Goal: Task Accomplishment & Management: Use online tool/utility

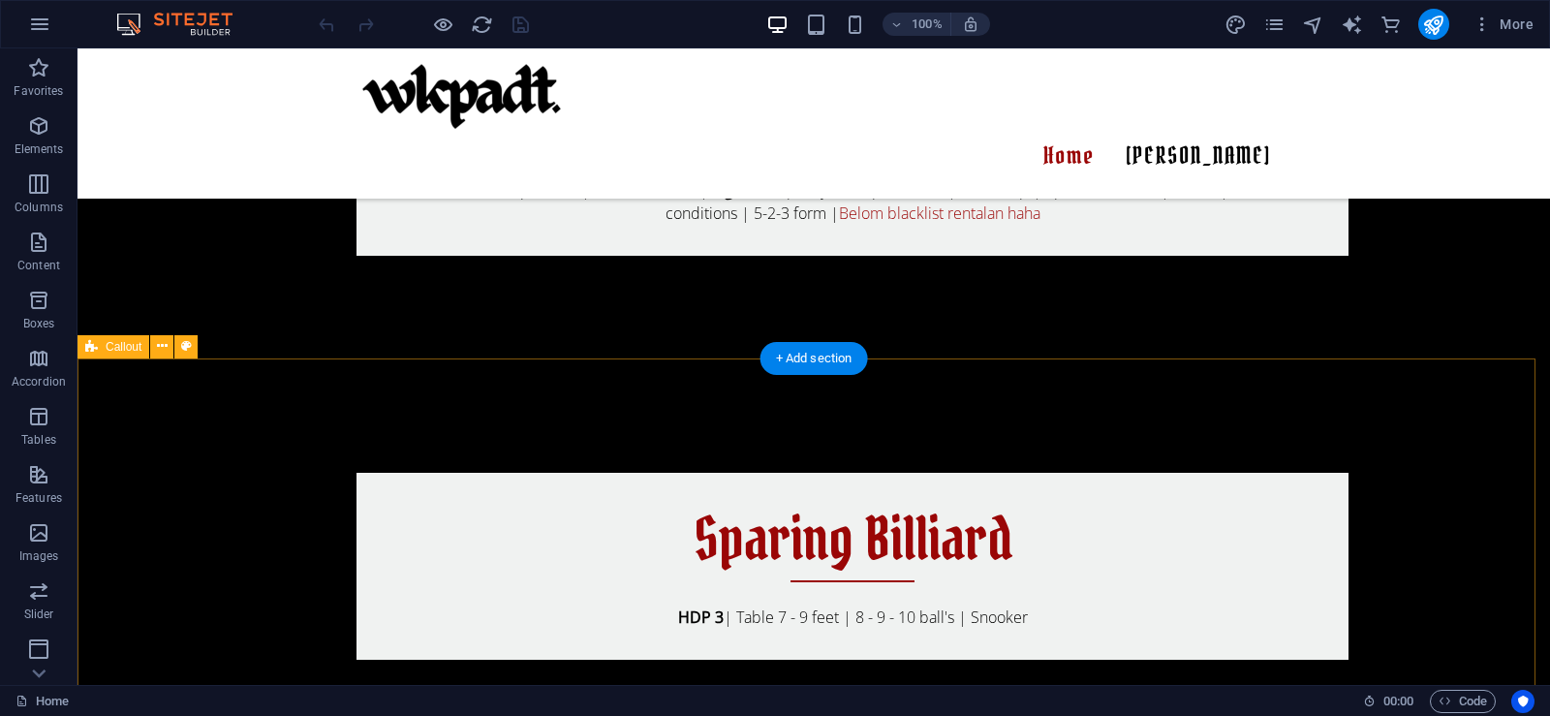
scroll to position [2810, 0]
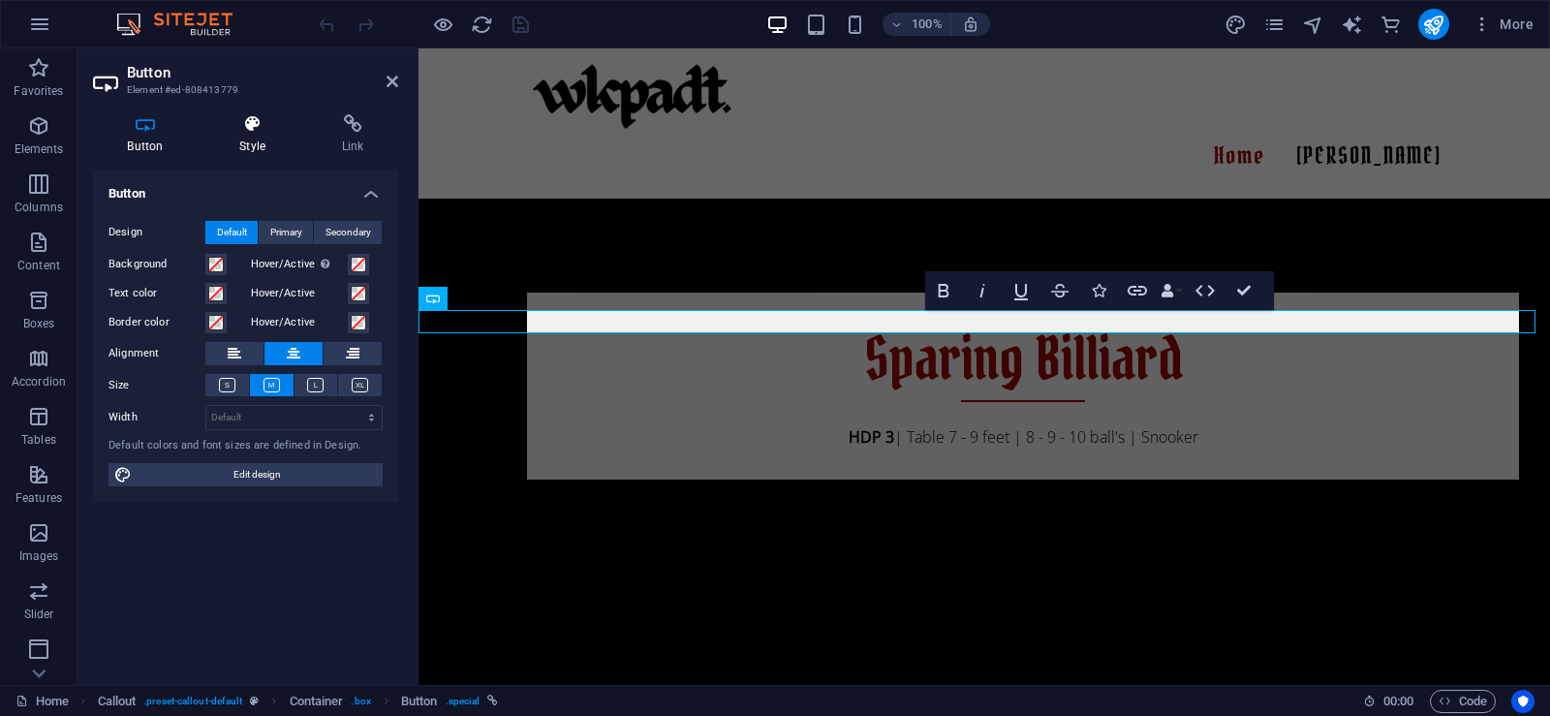
click at [234, 137] on h4 "Style" at bounding box center [256, 134] width 103 height 41
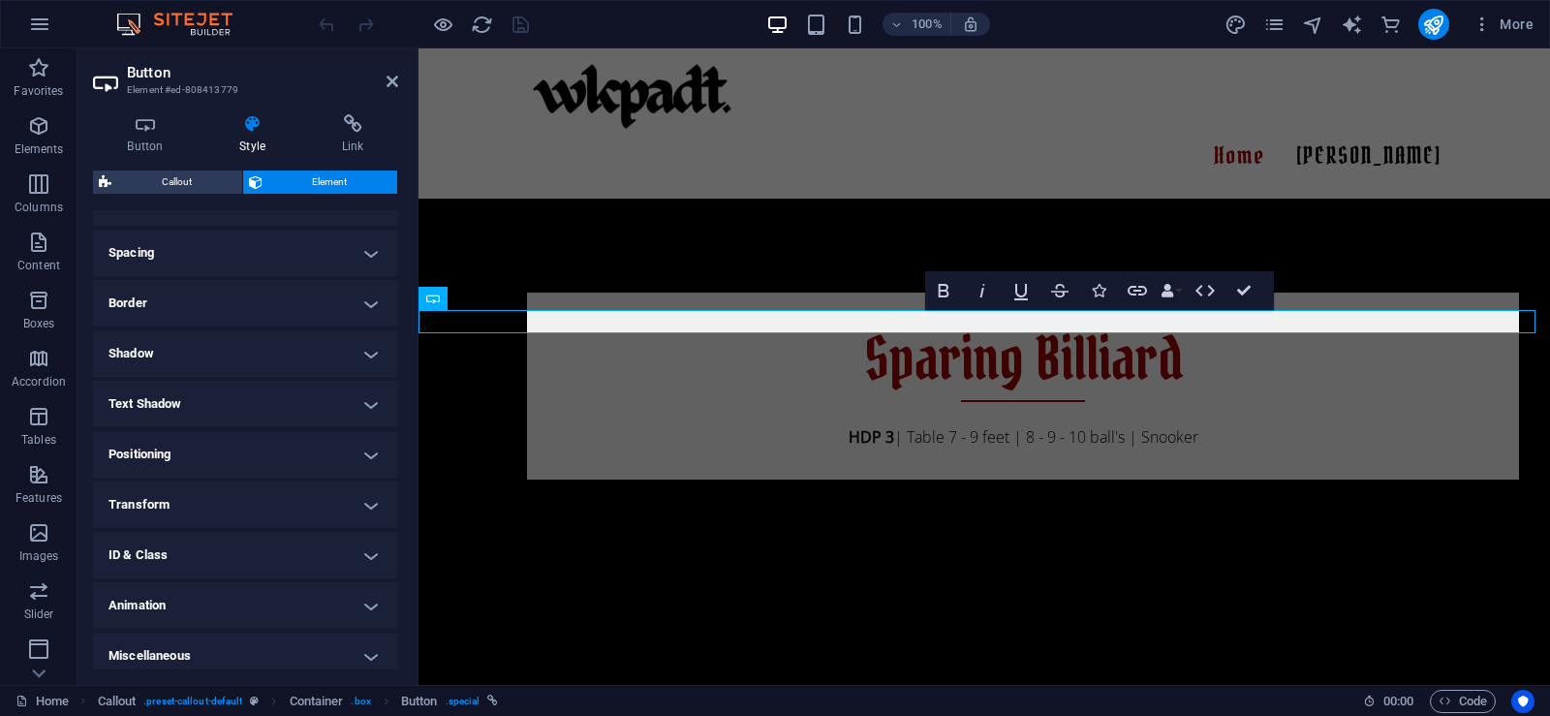
scroll to position [359, 0]
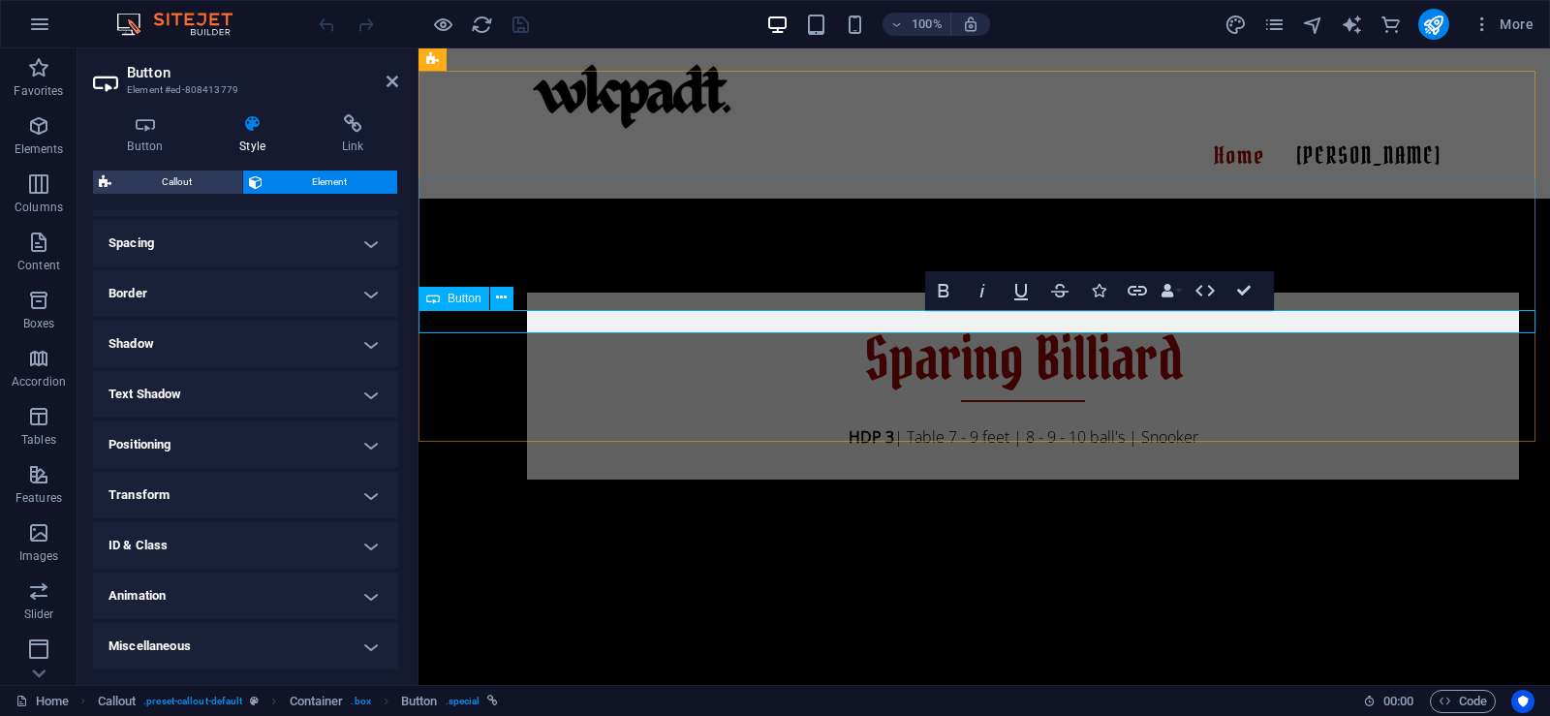
click at [1131, 294] on icon "button" at bounding box center [1137, 291] width 19 height 10
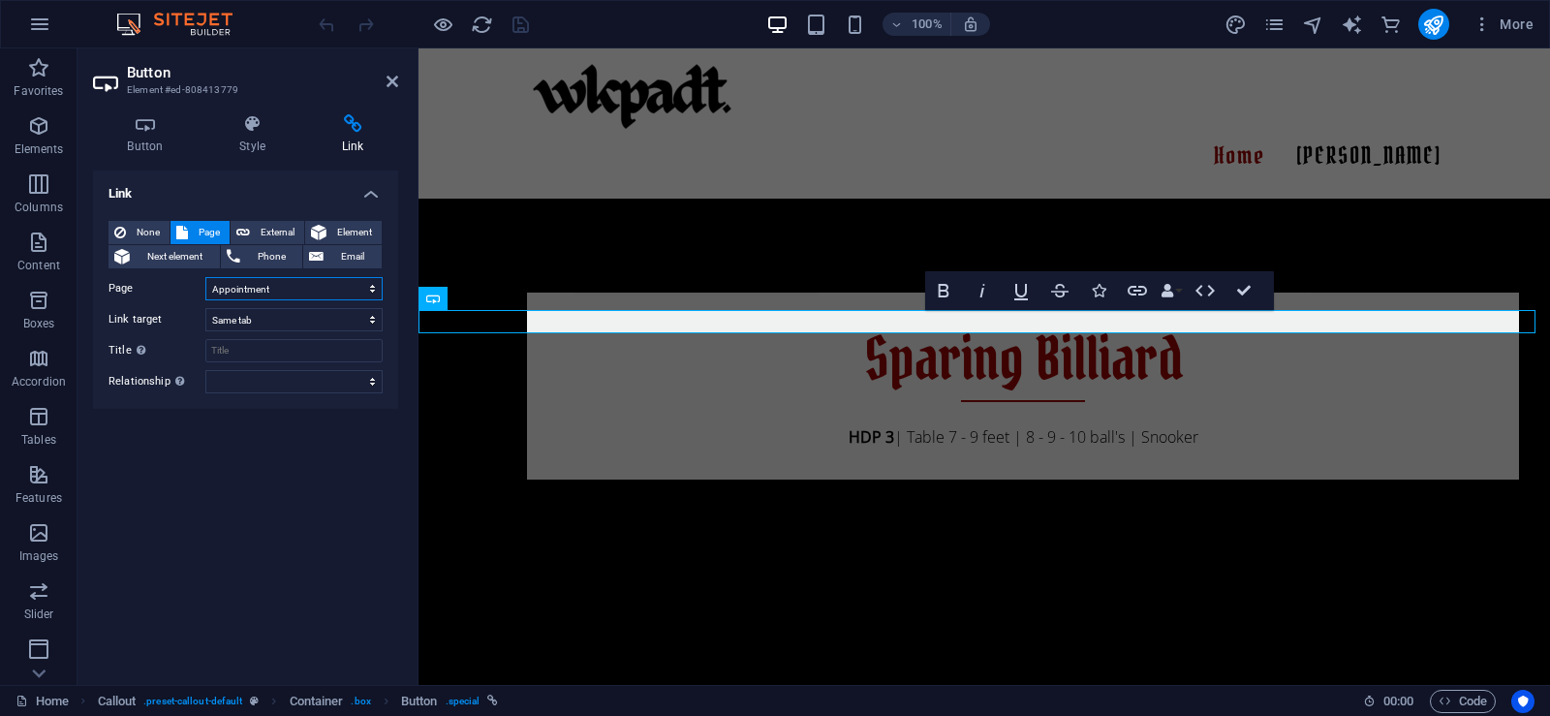
click at [296, 287] on select "Home Portofolio Services Gallery FAQs Appointment Legal Notice Privacy" at bounding box center [293, 288] width 177 height 23
click at [260, 231] on span "External" at bounding box center [277, 232] width 43 height 23
select select "blank"
type input "/"
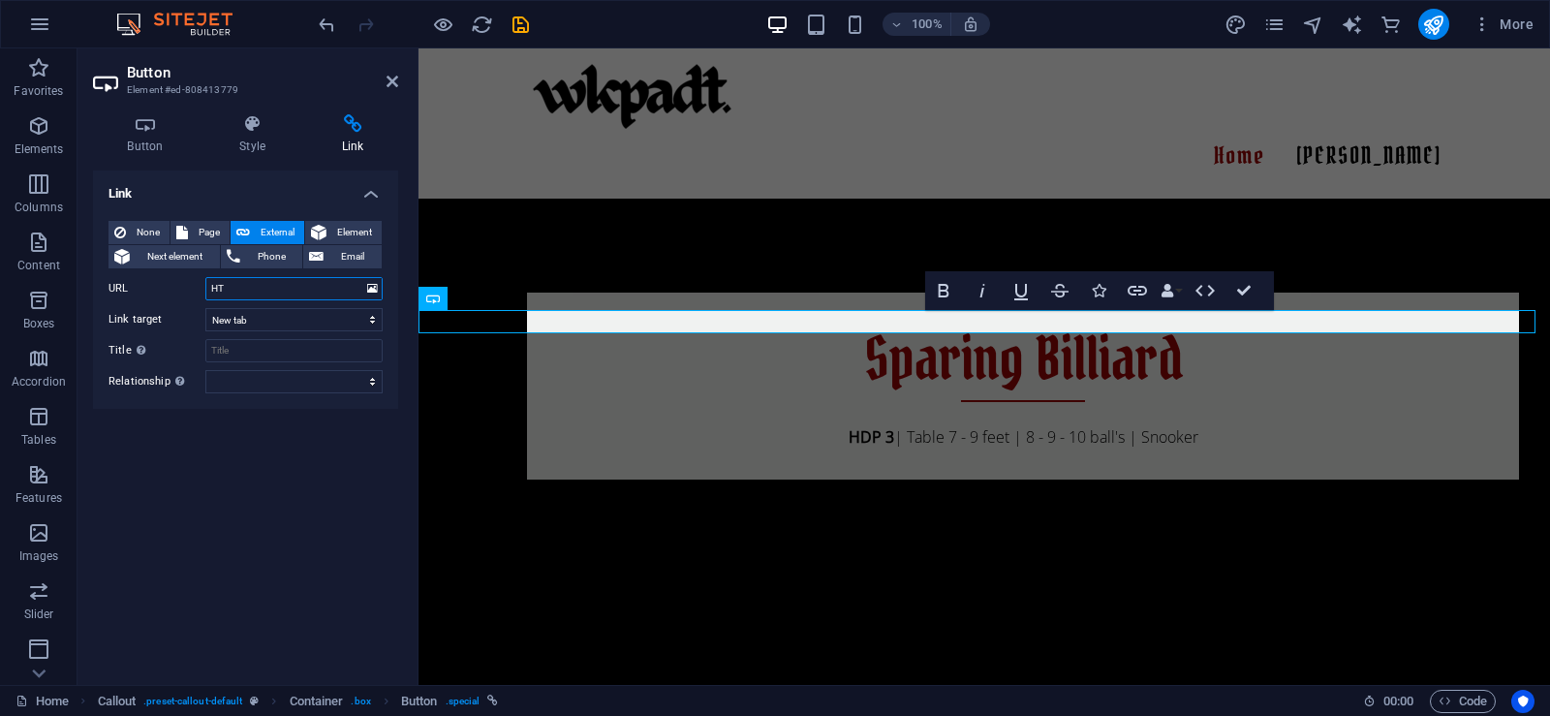
type input "H"
type input "[URL][DOMAIN_NAME]"
click at [255, 450] on div "Link None Page External Element Next element Phone Email Page Home Portofolio S…" at bounding box center [245, 420] width 305 height 499
click at [298, 349] on input "Title Additional link description, should not be the same as the link text. The…" at bounding box center [293, 350] width 177 height 23
click at [223, 352] on input "FUCK WKPADT" at bounding box center [293, 350] width 177 height 23
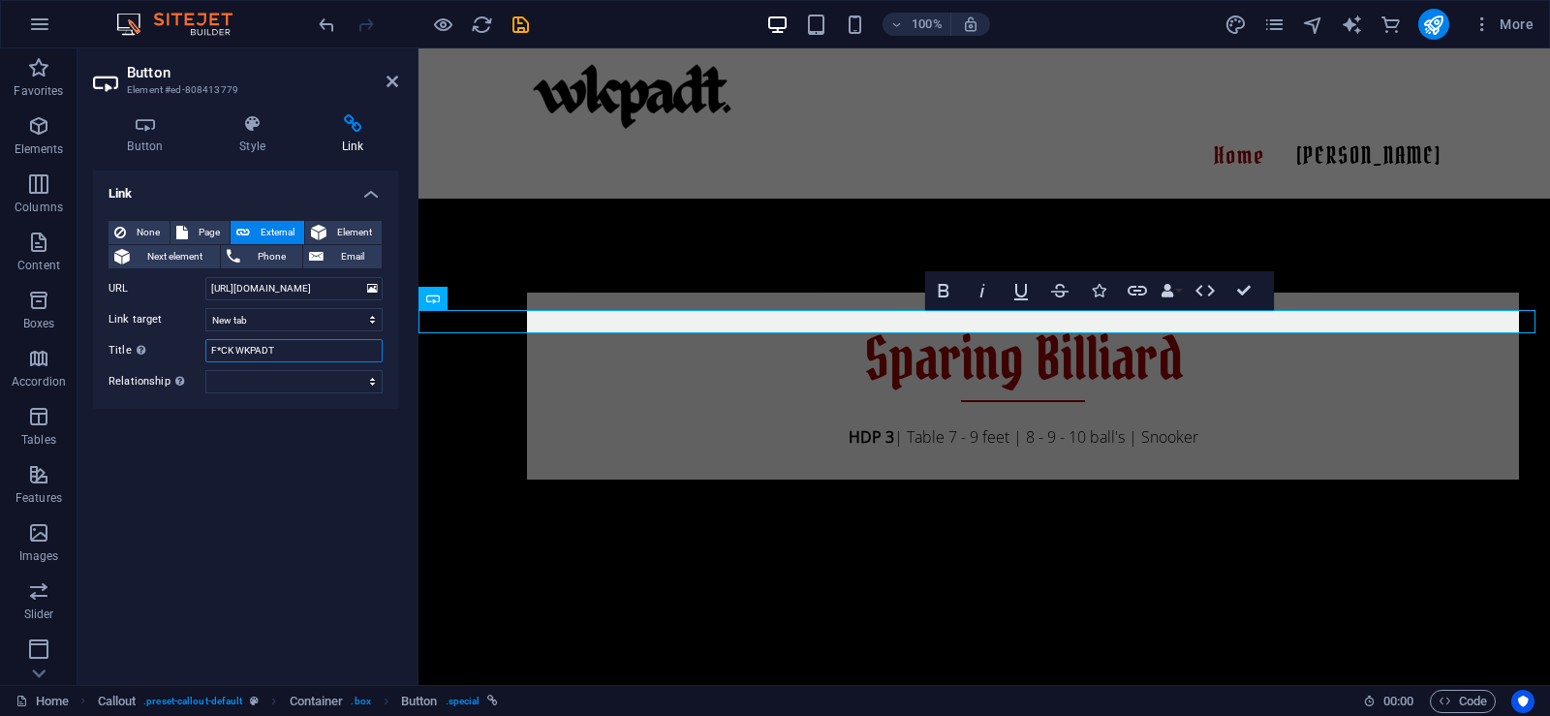
type input "F*CK WKPADT"
click at [517, 35] on icon "save" at bounding box center [521, 25] width 22 height 22
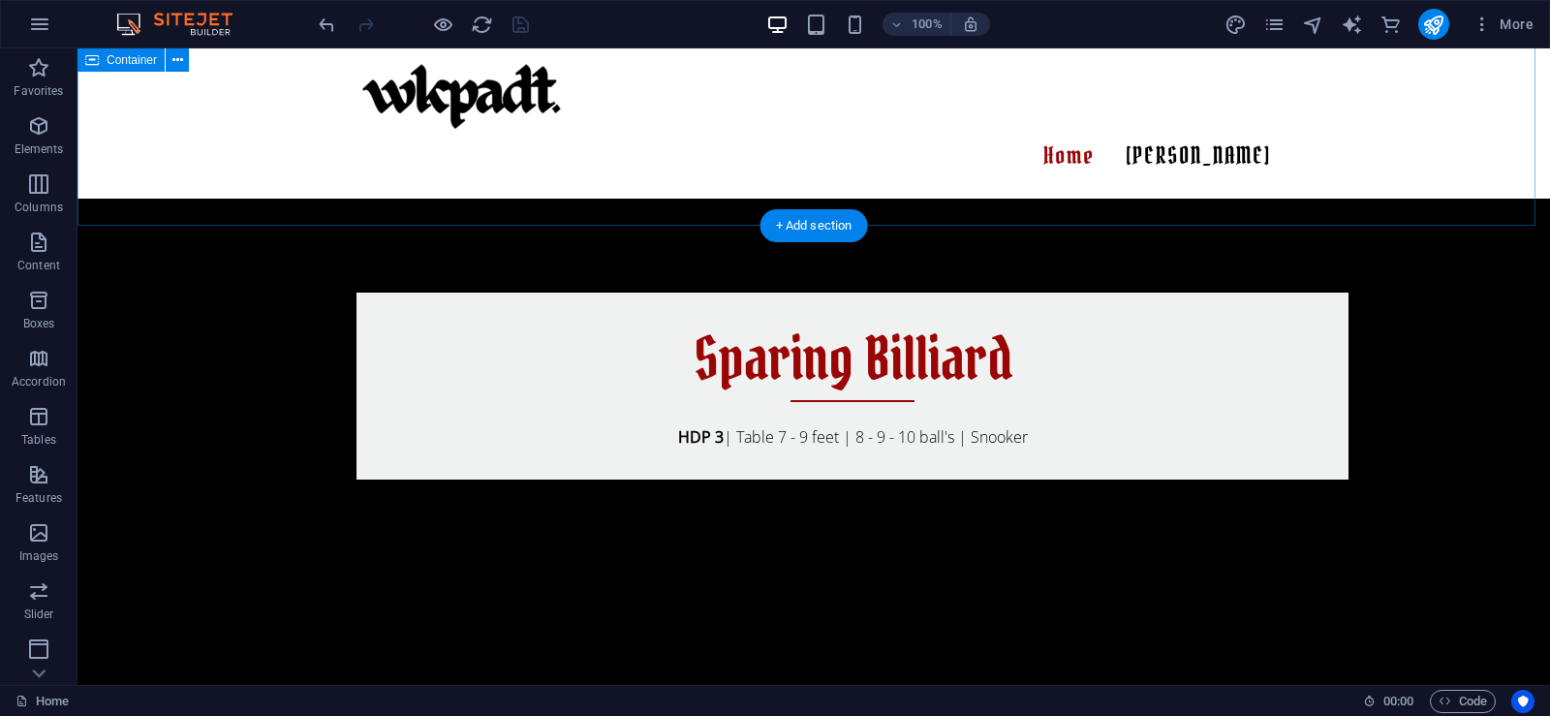
scroll to position [2616, 0]
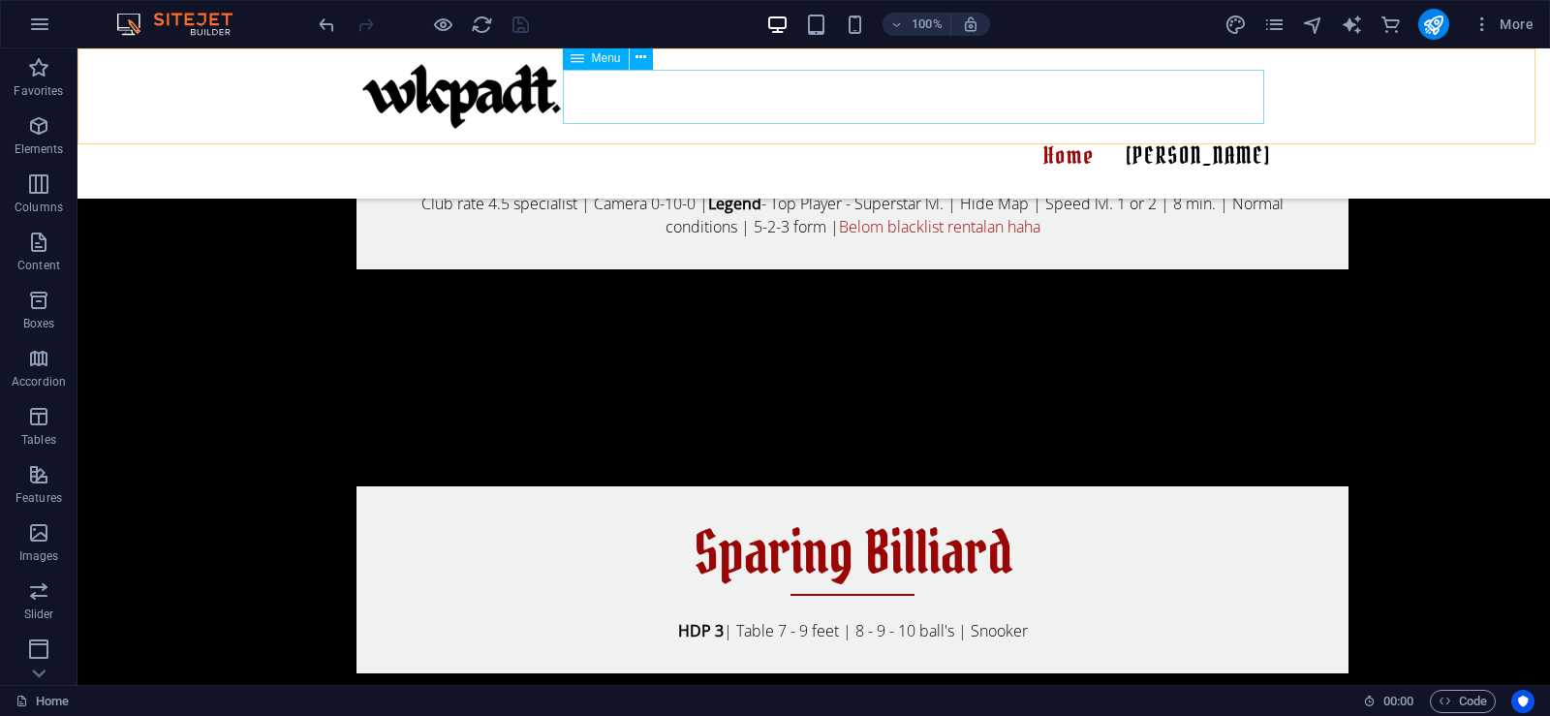
click at [1202, 129] on nav "Home [PERSON_NAME]" at bounding box center [814, 156] width 915 height 54
select select
select select "5"
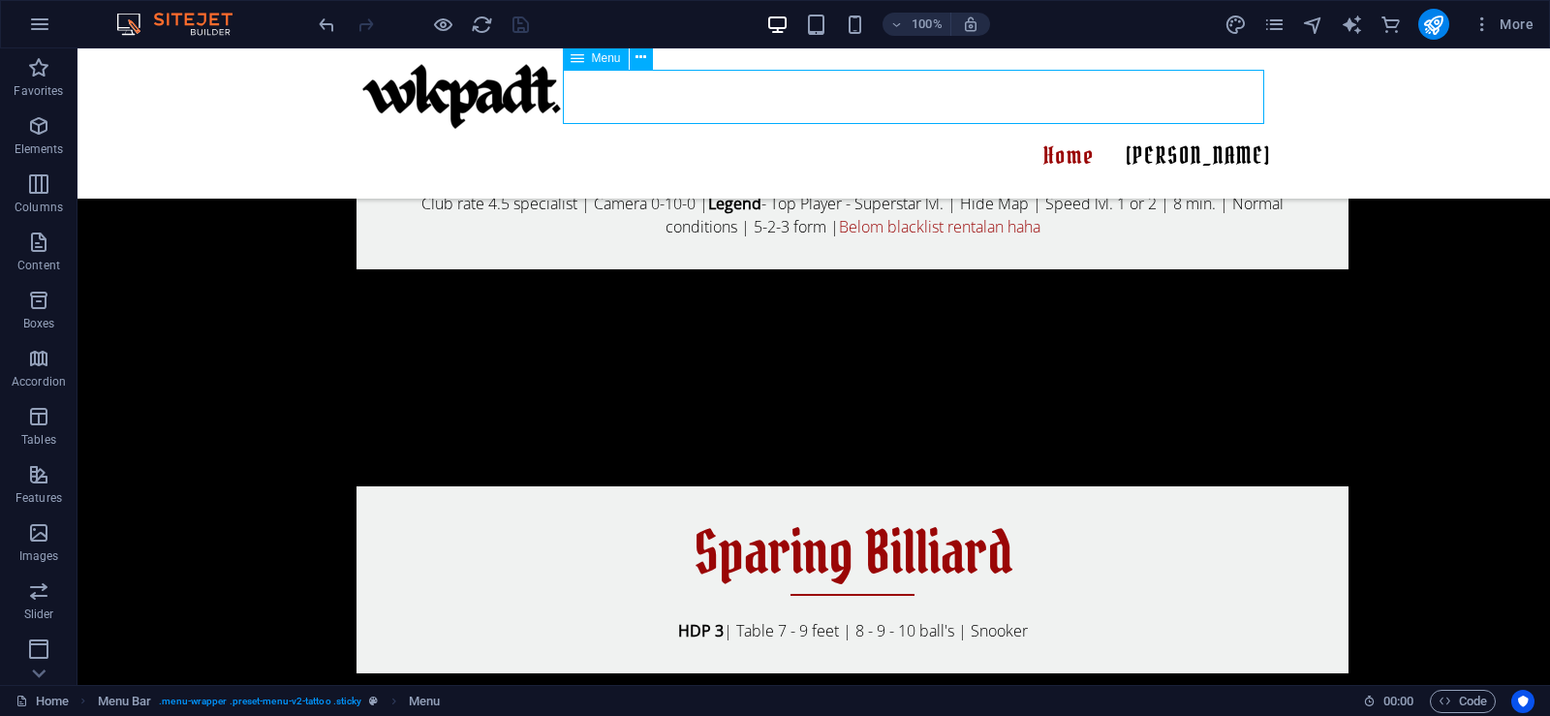
select select
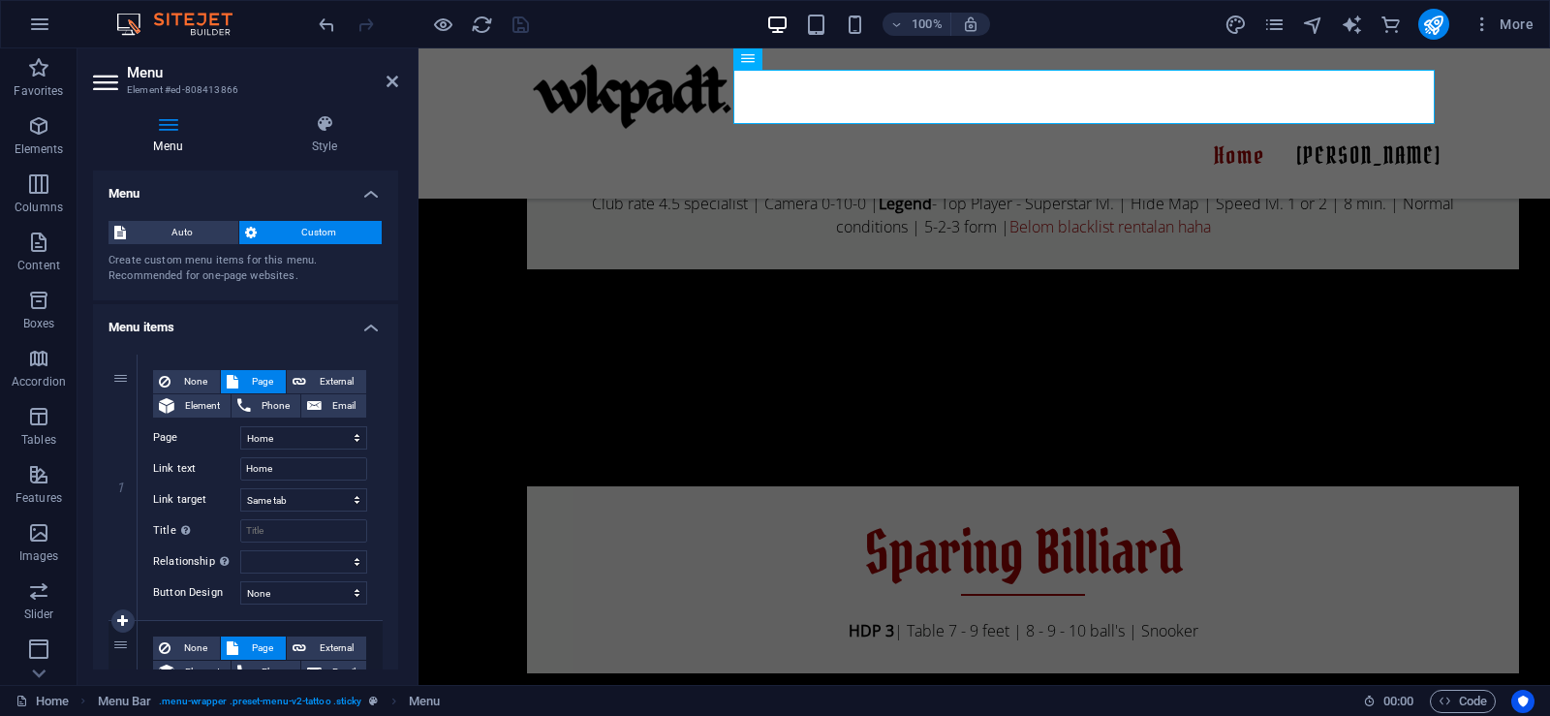
scroll to position [271, 0]
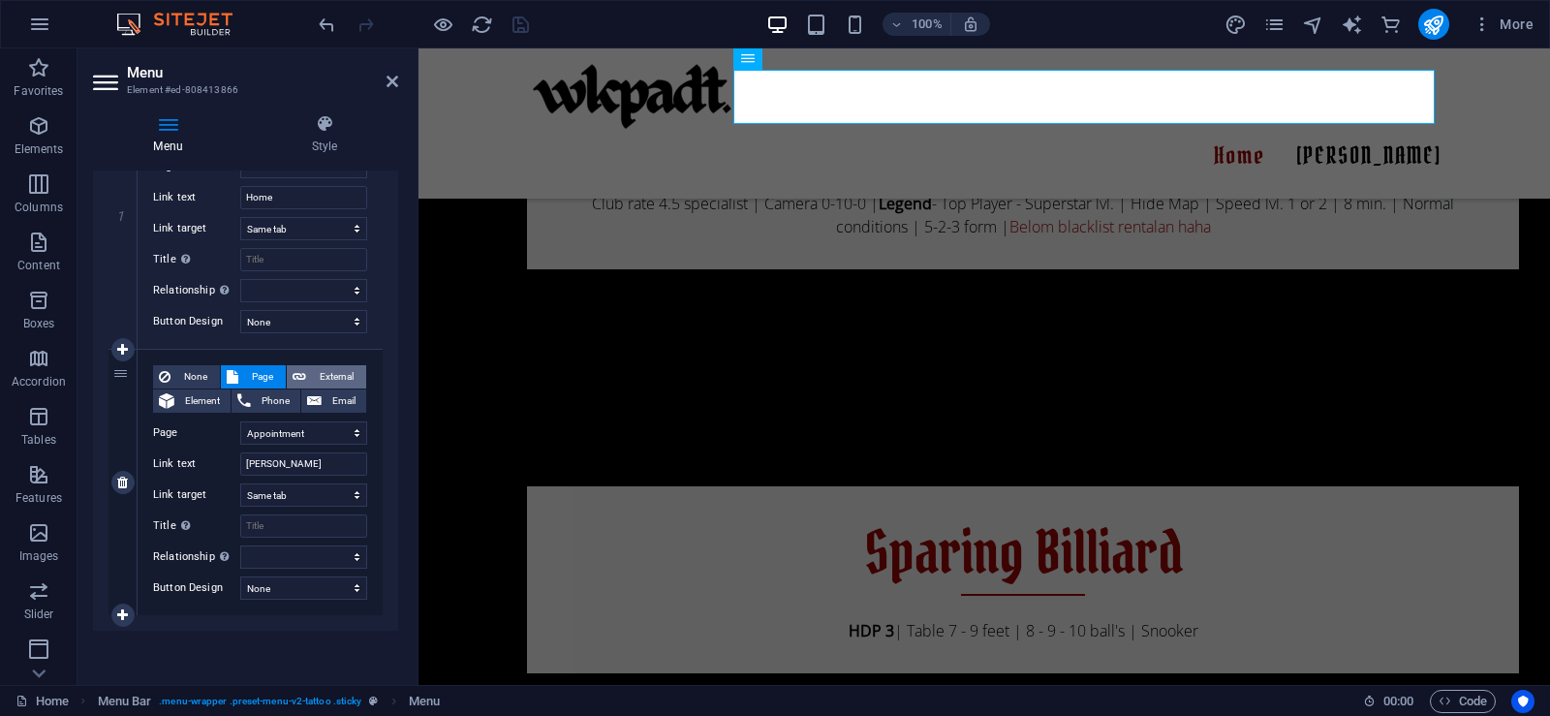
click at [312, 377] on span "External" at bounding box center [336, 376] width 48 height 23
select select
select select "blank"
select select
drag, startPoint x: 310, startPoint y: 437, endPoint x: 210, endPoint y: 439, distance: 99.8
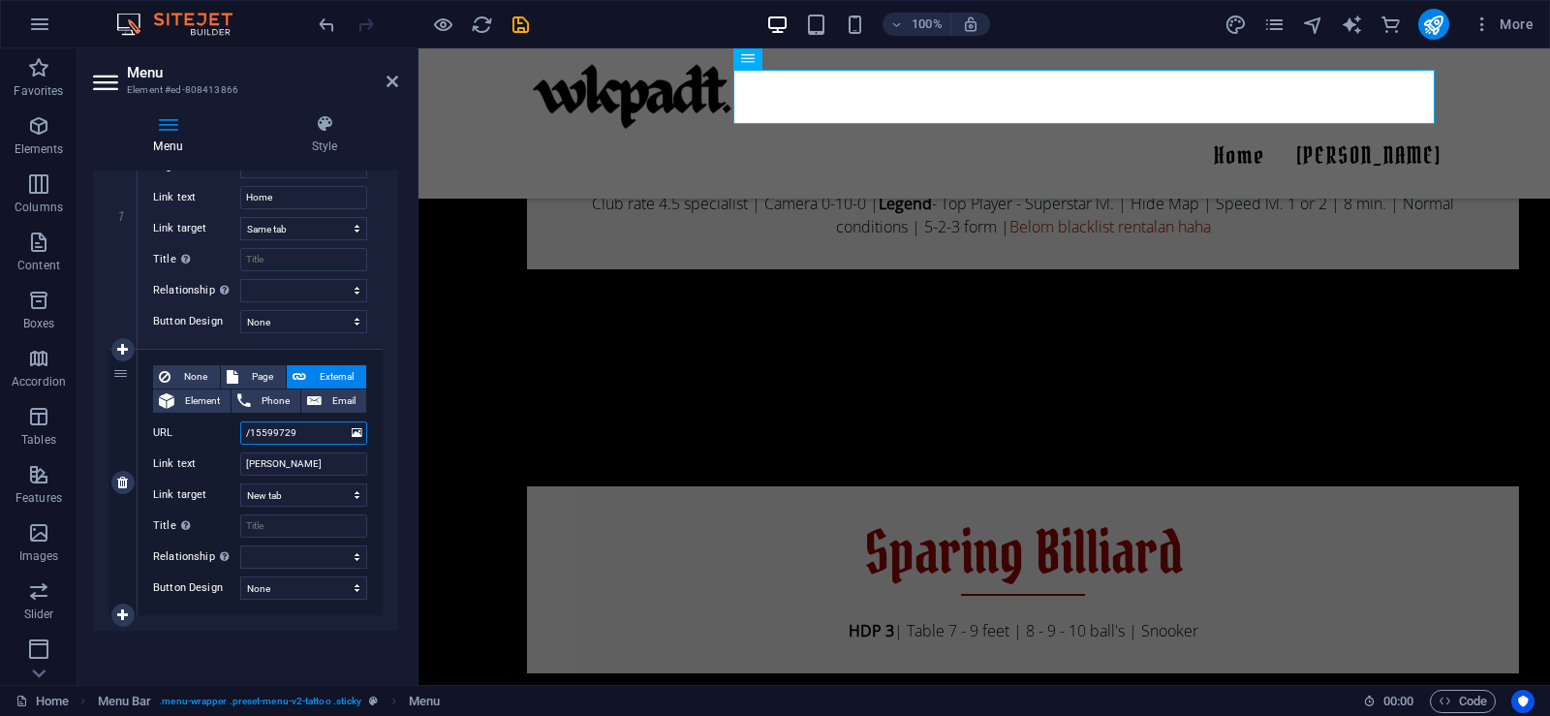
click at [214, 436] on div "URL /15599729" at bounding box center [260, 433] width 214 height 23
type input "H"
type input "h"
select select
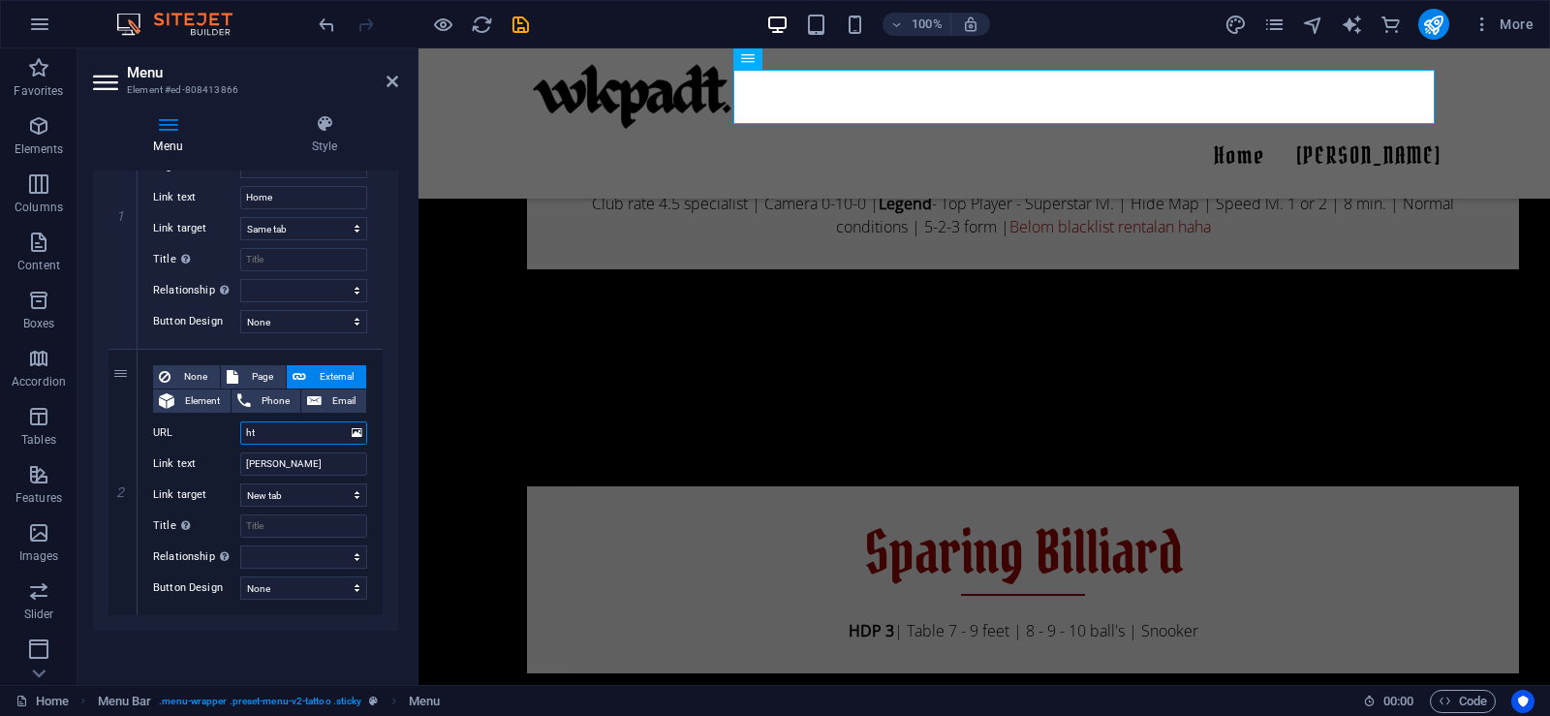
type input "htt"
select select
type input "https"
select select
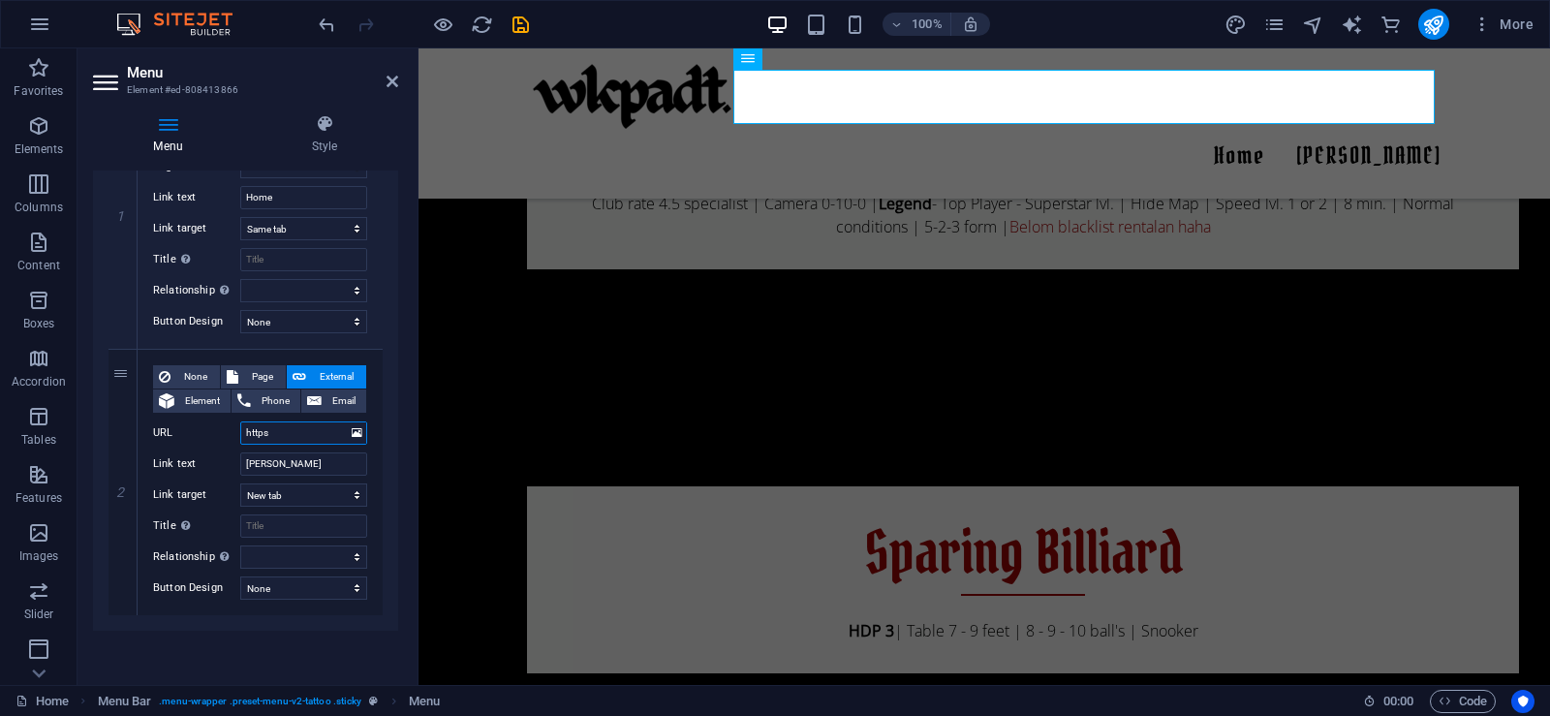
select select
type input "[URL]"
select select
type input "[URL]"
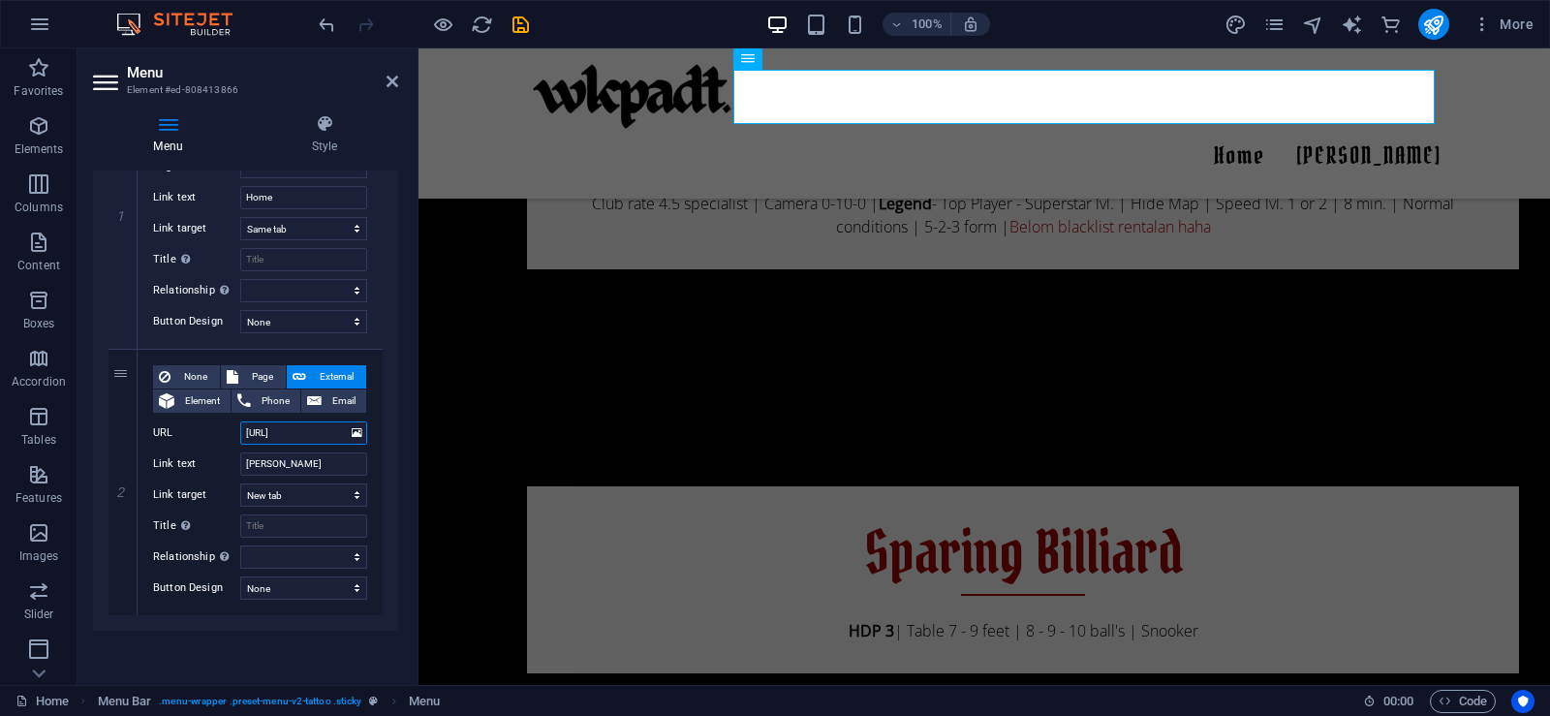
select select
type input "[URL]"
select select
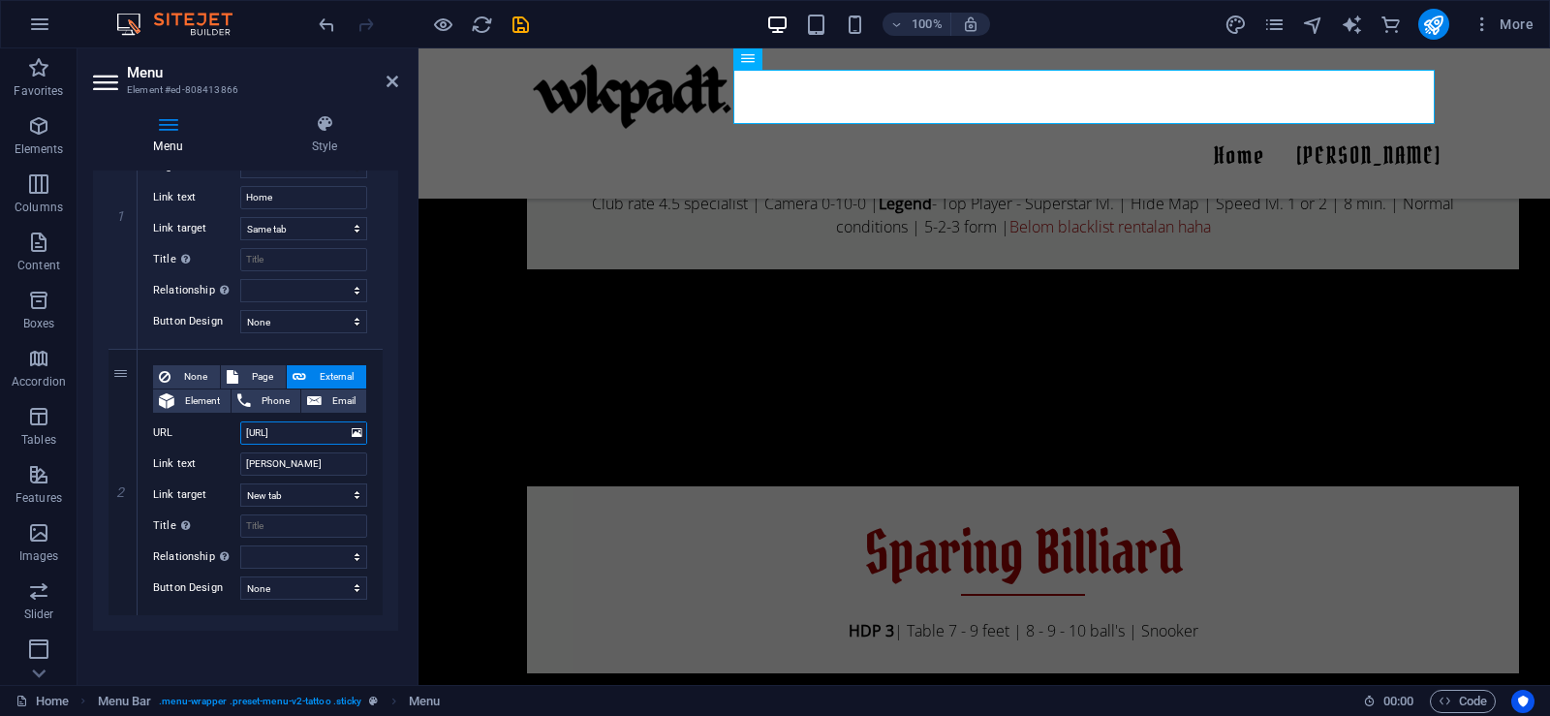
type input "[URL]"
select select
type input "[URL][DOMAIN_NAME]"
select select
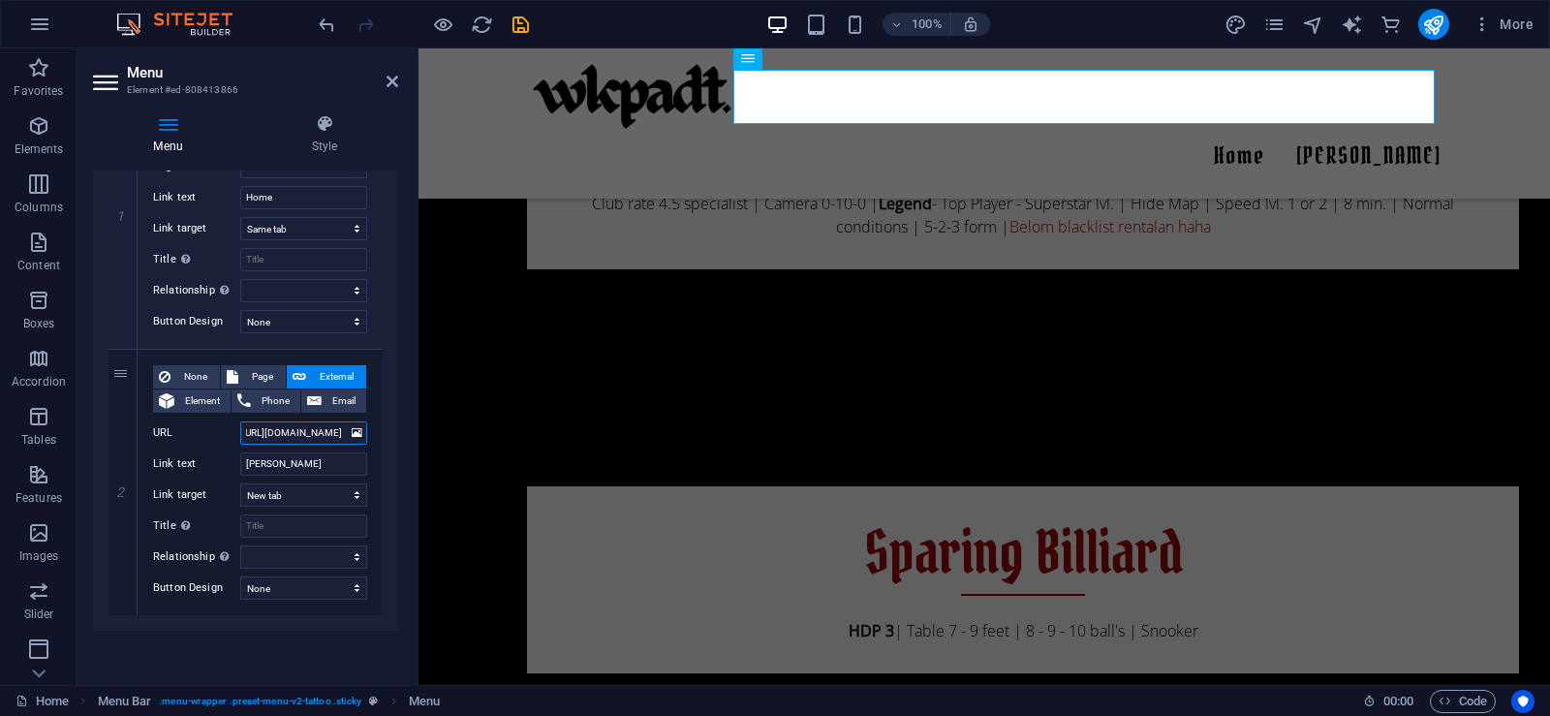
select select
type input "[URL][DOMAIN_NAME]"
select select
type input "[URL][DOMAIN_NAME]"
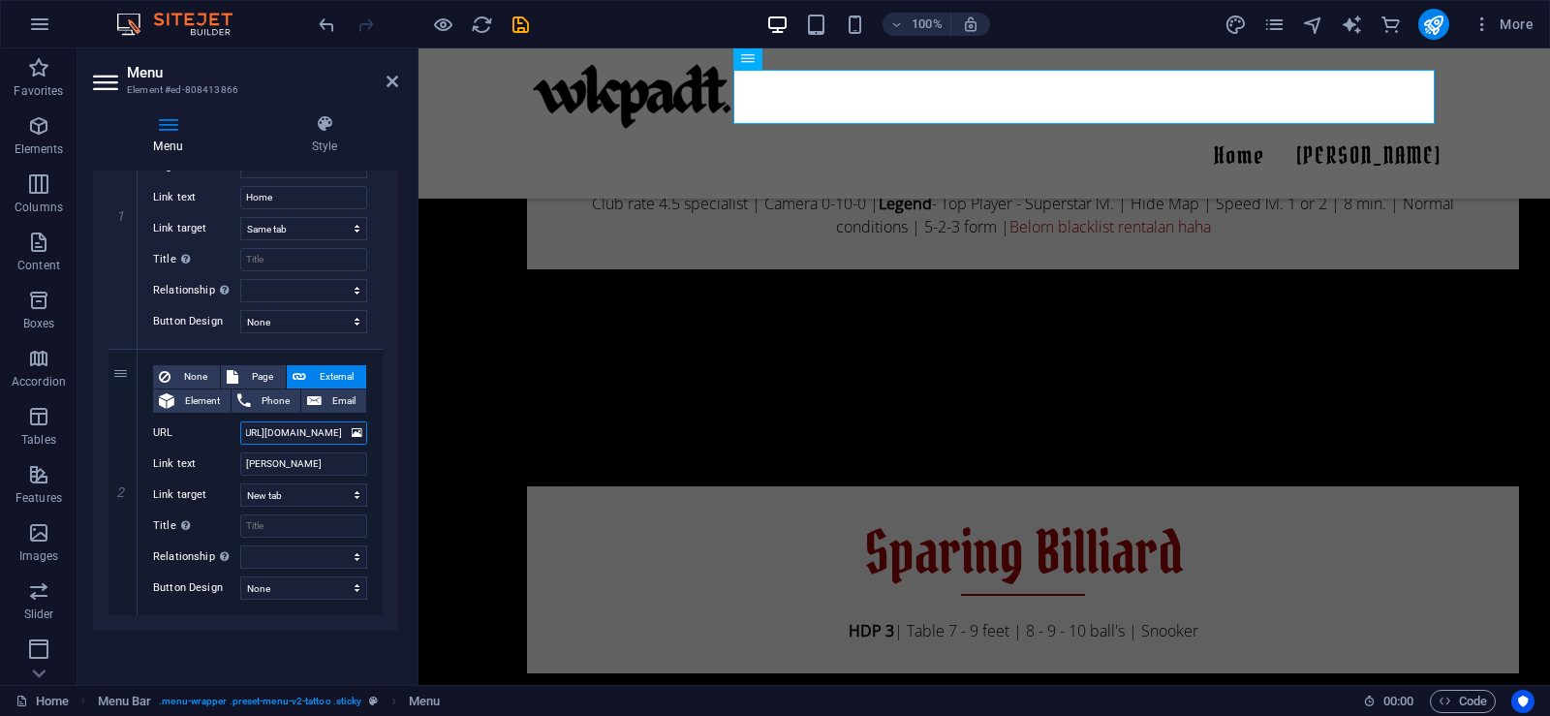
scroll to position [0, 33]
select select
type input "[URL][DOMAIN_NAME]"
click at [278, 654] on div "Menu Auto Custom Create custom menu items for this menu. Recommended for one-pa…" at bounding box center [245, 420] width 305 height 499
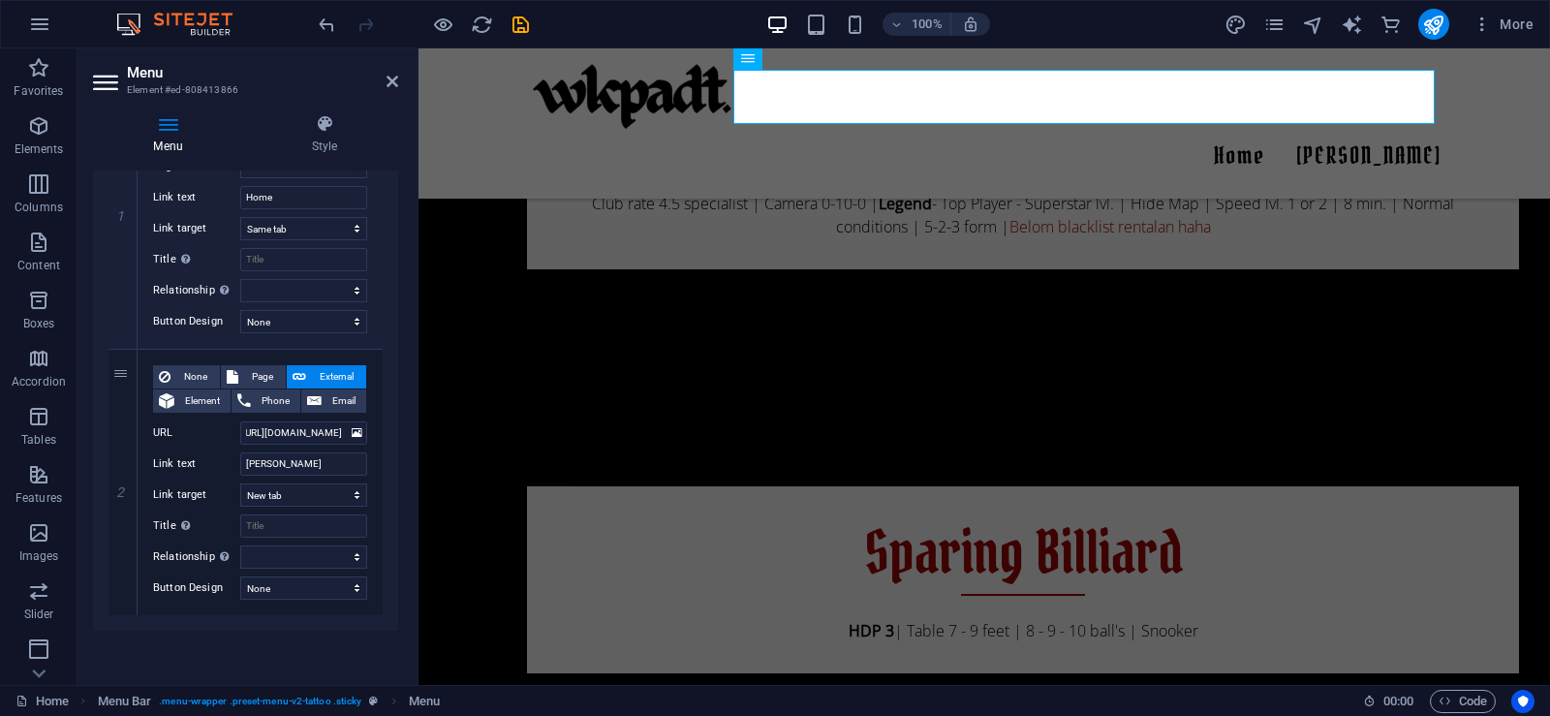
scroll to position [0, 0]
click at [526, 28] on icon "save" at bounding box center [521, 25] width 22 height 22
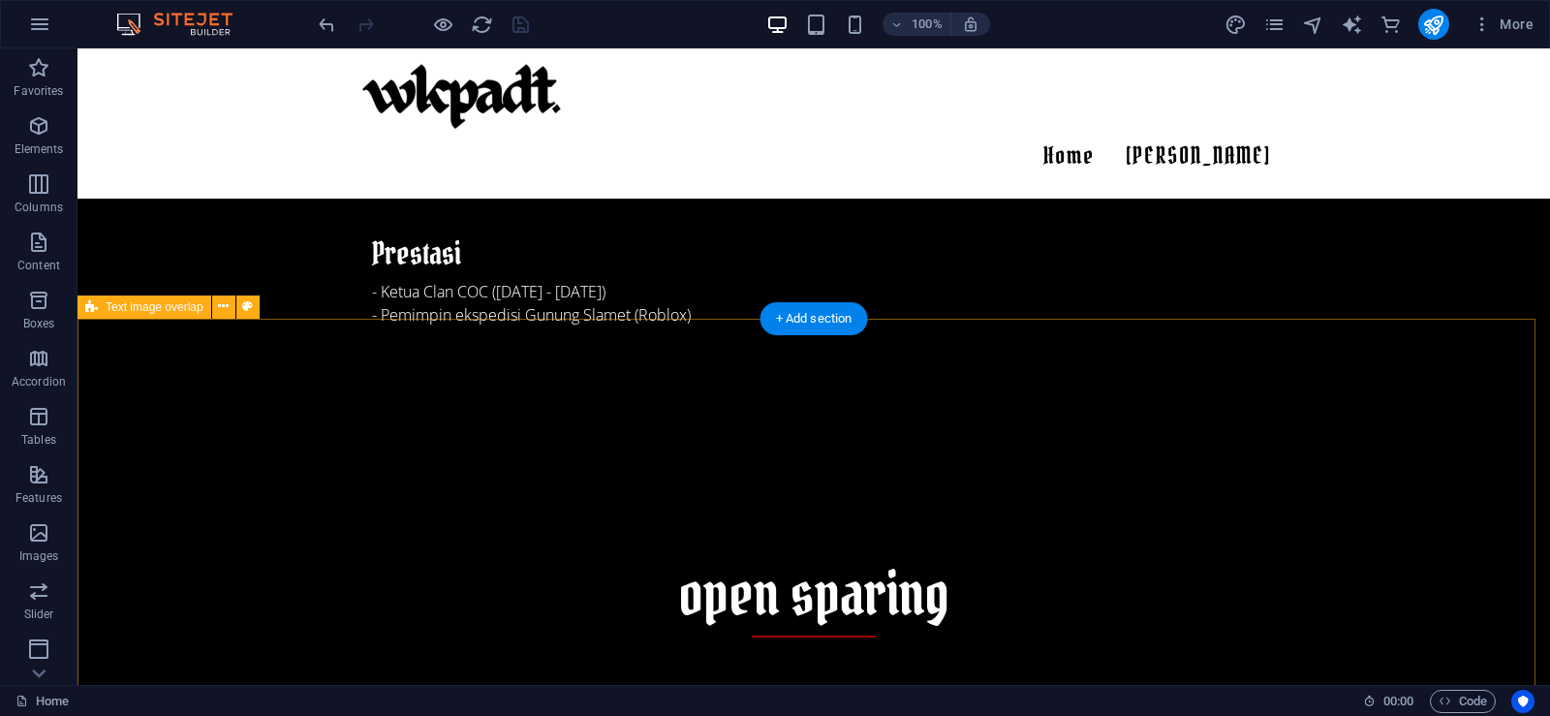
scroll to position [1744, 0]
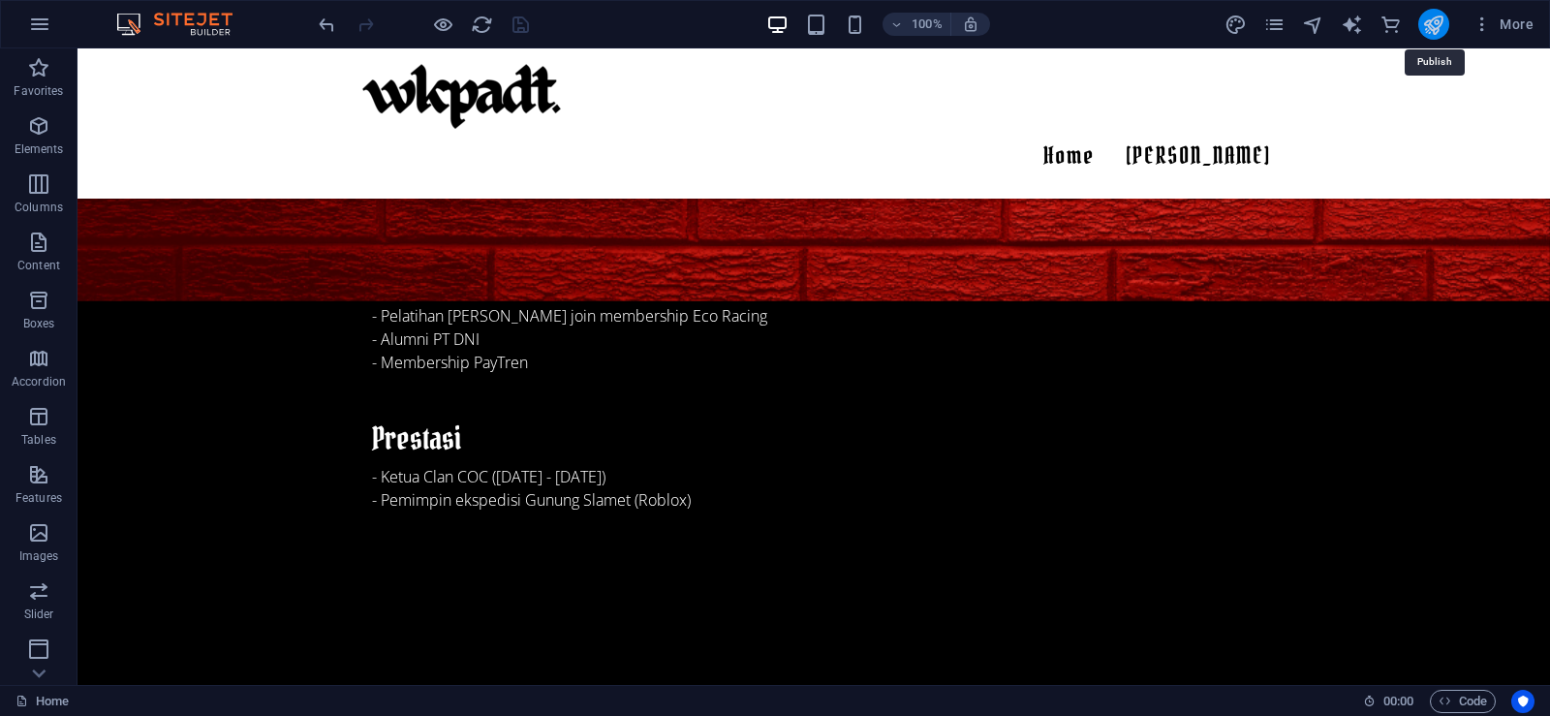
click at [1428, 28] on icon "publish" at bounding box center [1433, 25] width 22 height 22
